Goal: Information Seeking & Learning: Learn about a topic

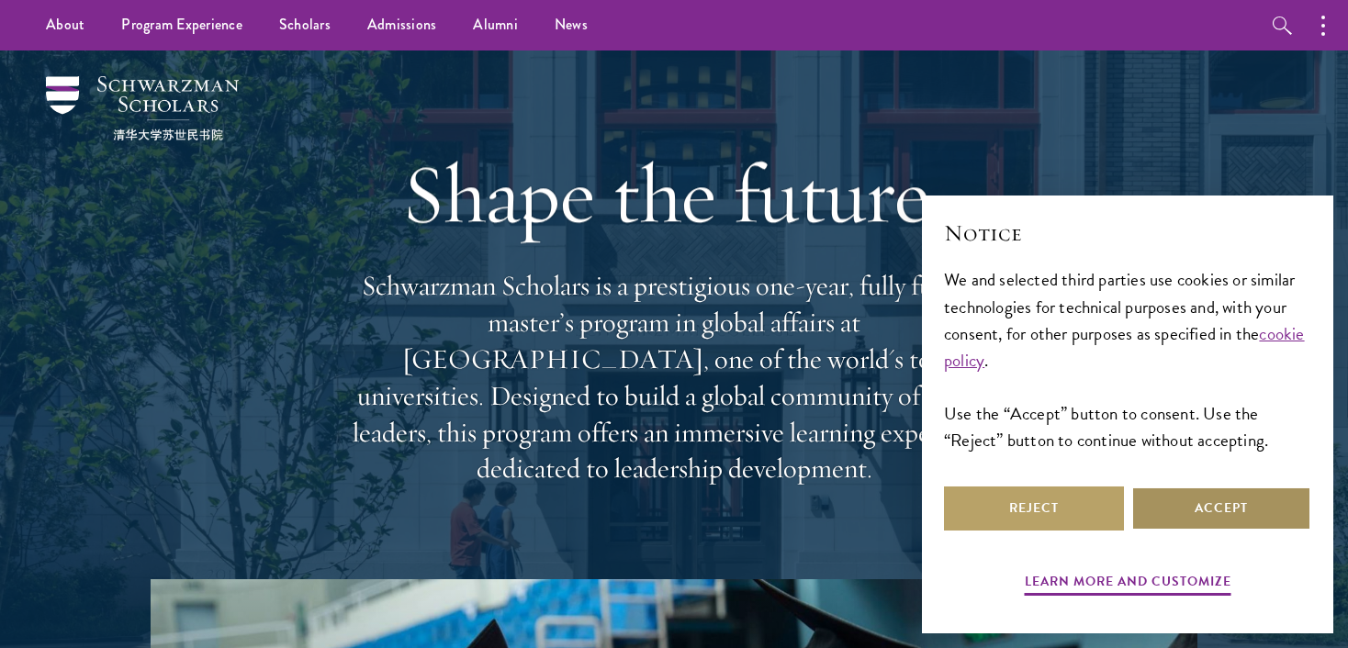
click at [1198, 507] on button "Accept" at bounding box center [1221, 509] width 180 height 44
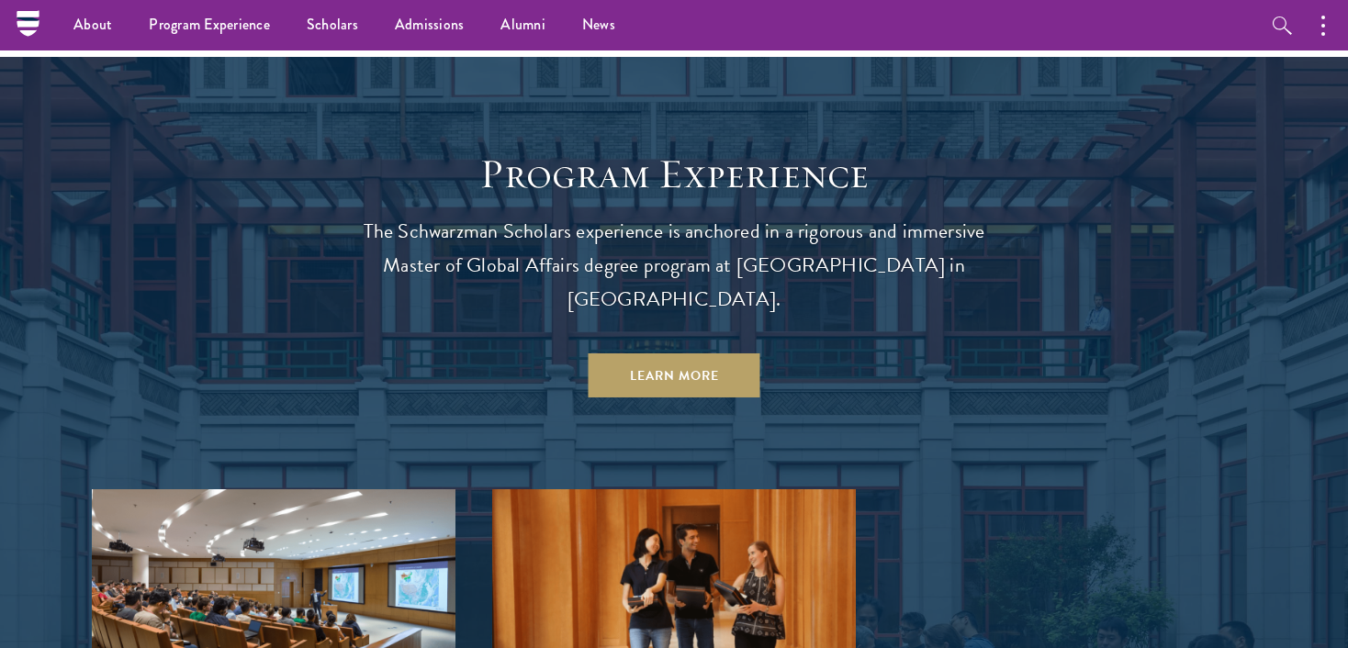
scroll to position [842, 0]
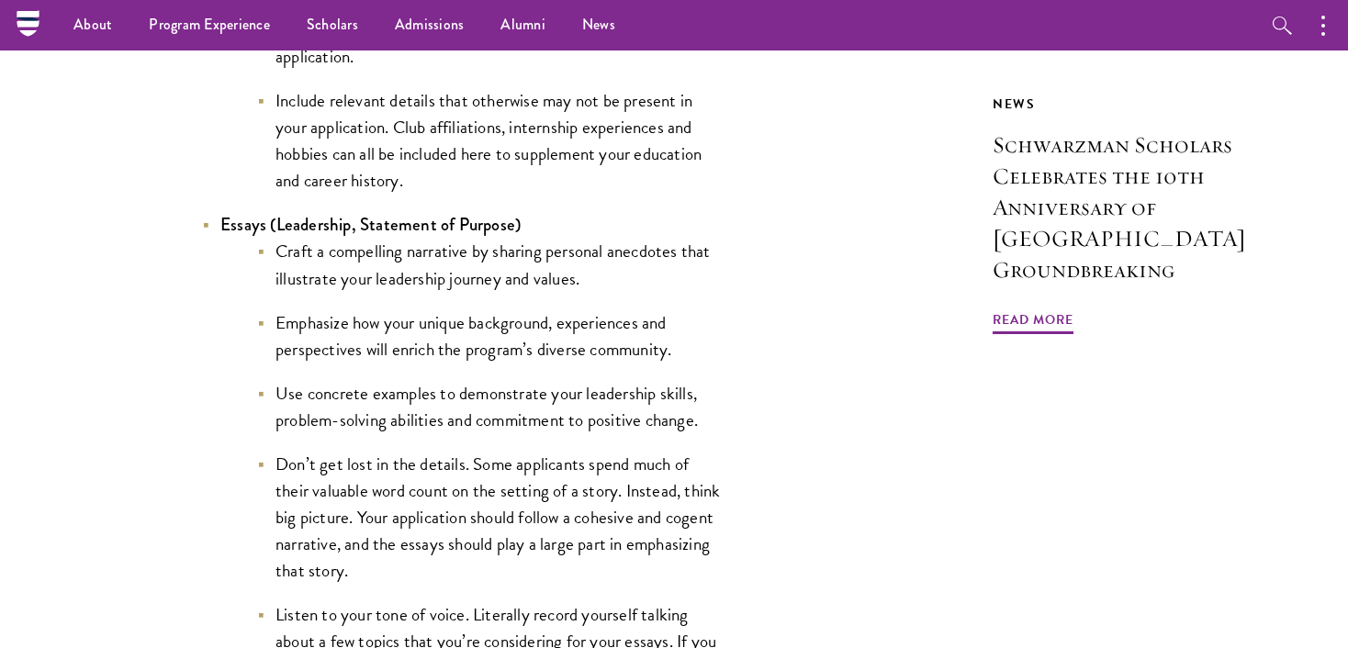
scroll to position [1666, 0]
